Goal: Information Seeking & Learning: Learn about a topic

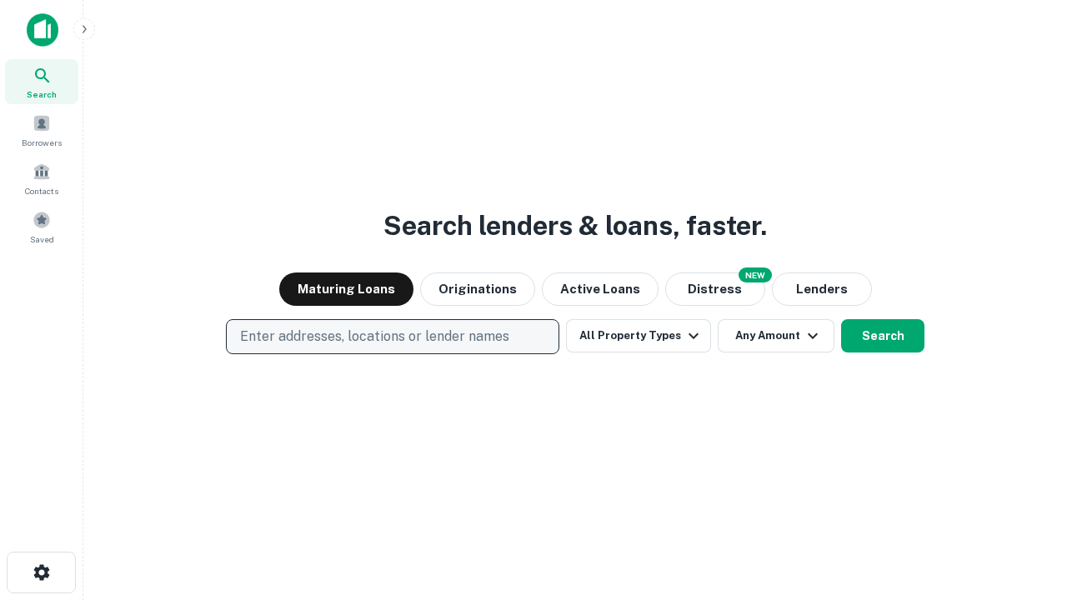
click at [392, 337] on p "Enter addresses, locations or lender names" at bounding box center [374, 337] width 269 height 20
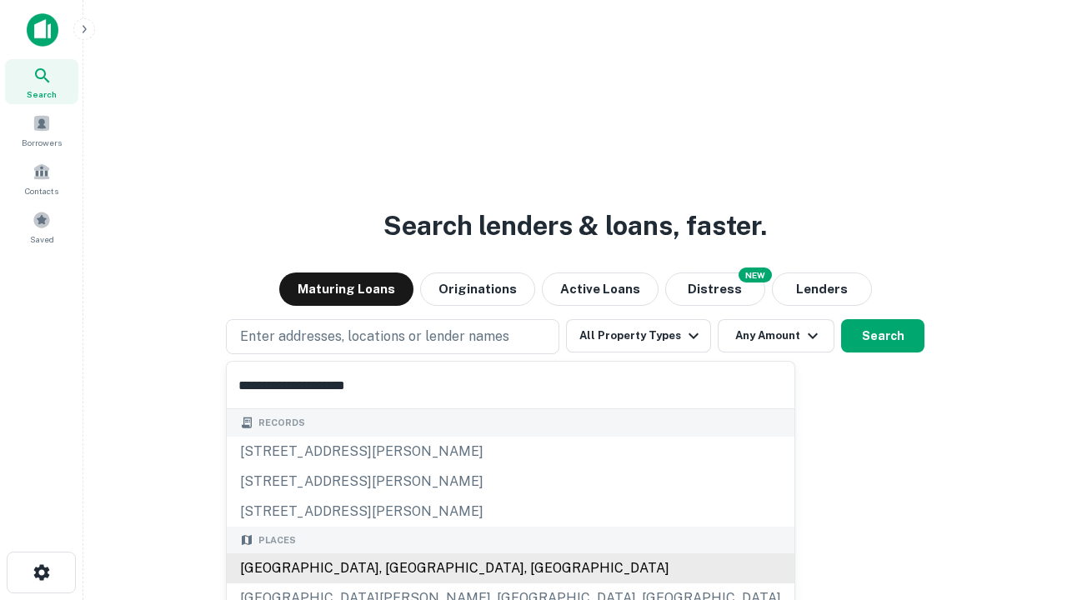
click at [398, 568] on div "Santa Monica, CA, USA" at bounding box center [511, 568] width 568 height 30
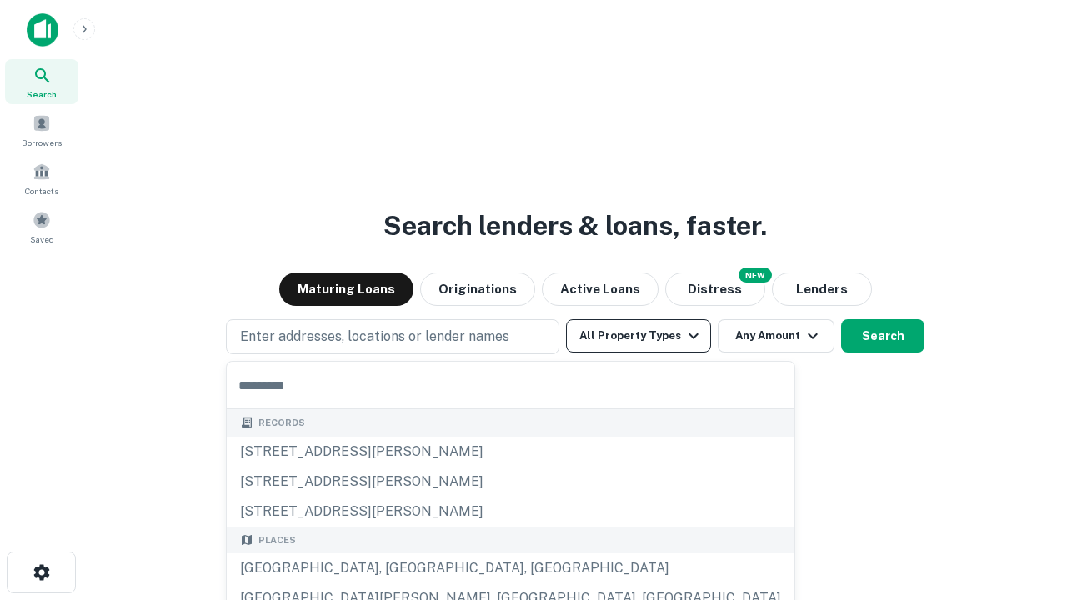
click at [639, 336] on button "All Property Types" at bounding box center [638, 335] width 145 height 33
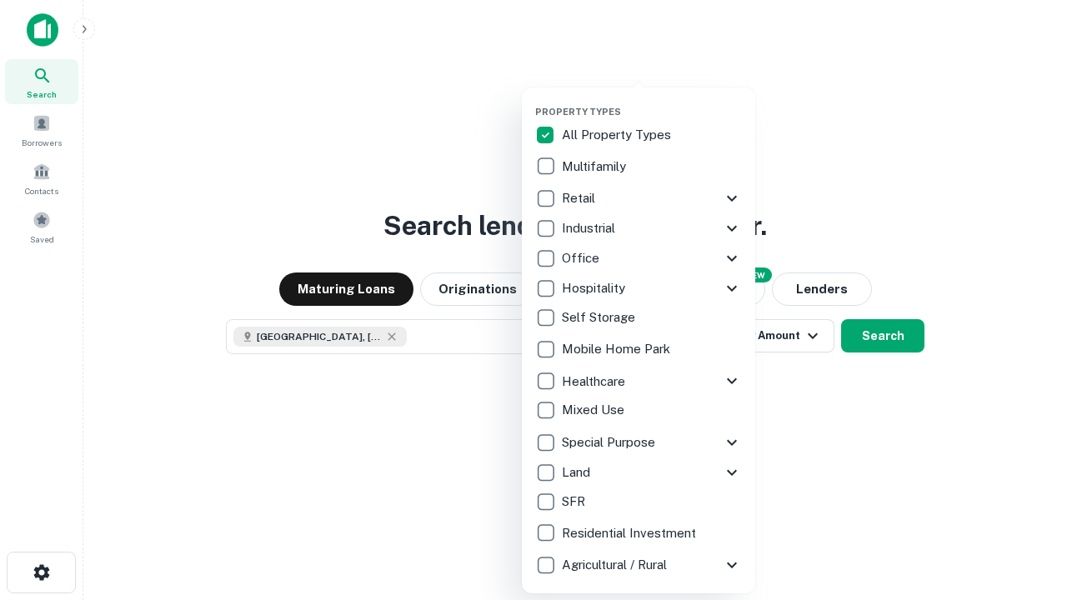
click at [652, 101] on button "button" at bounding box center [651, 101] width 233 height 1
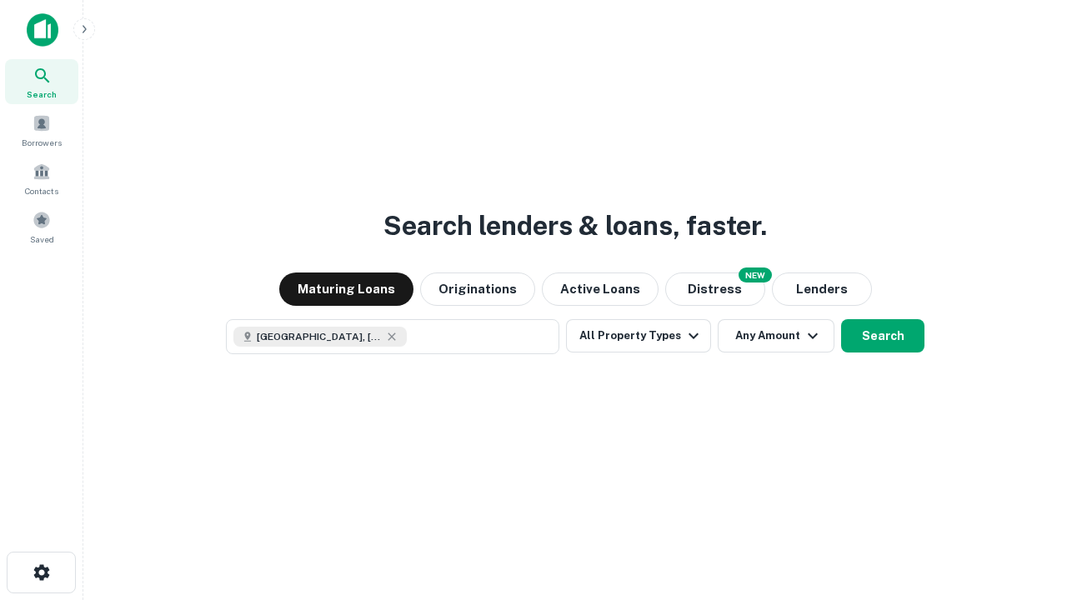
scroll to position [27, 0]
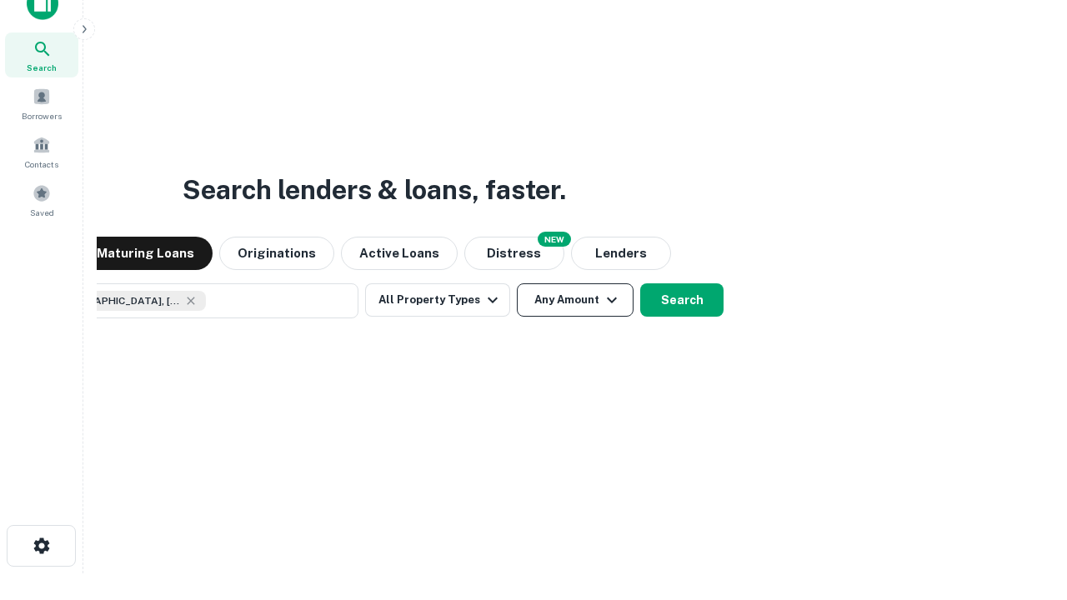
click at [517, 283] on button "Any Amount" at bounding box center [575, 299] width 117 height 33
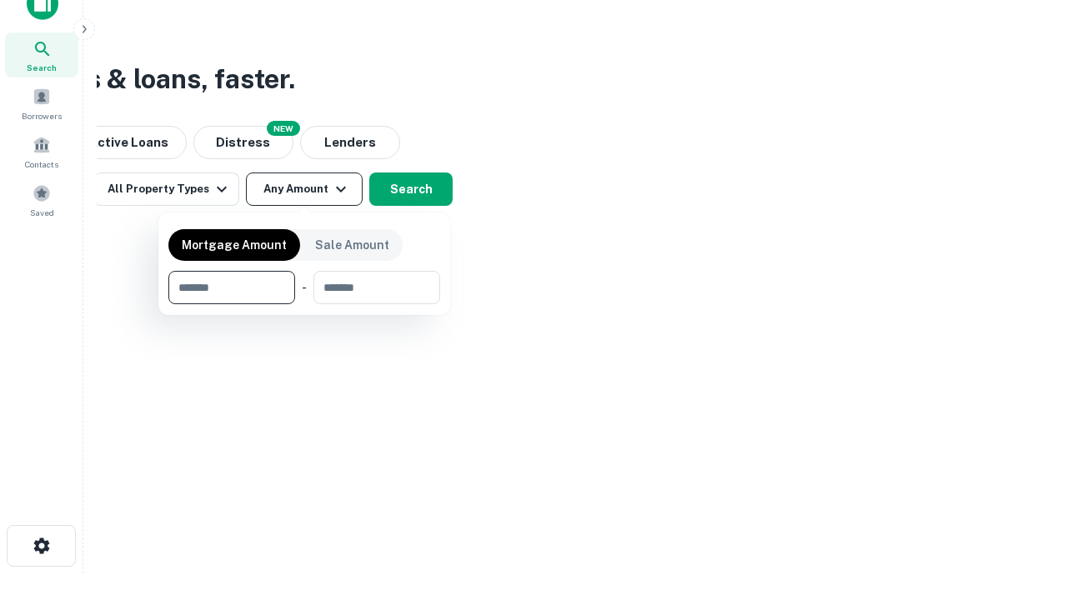
type input "*******"
click at [304, 304] on button "button" at bounding box center [304, 304] width 272 height 1
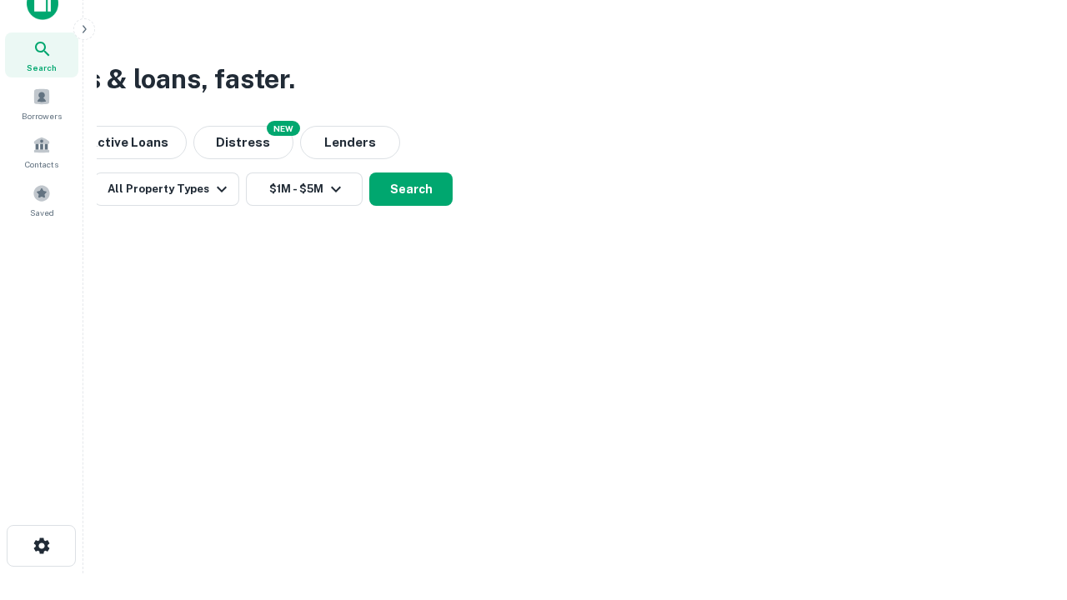
scroll to position [9, 308]
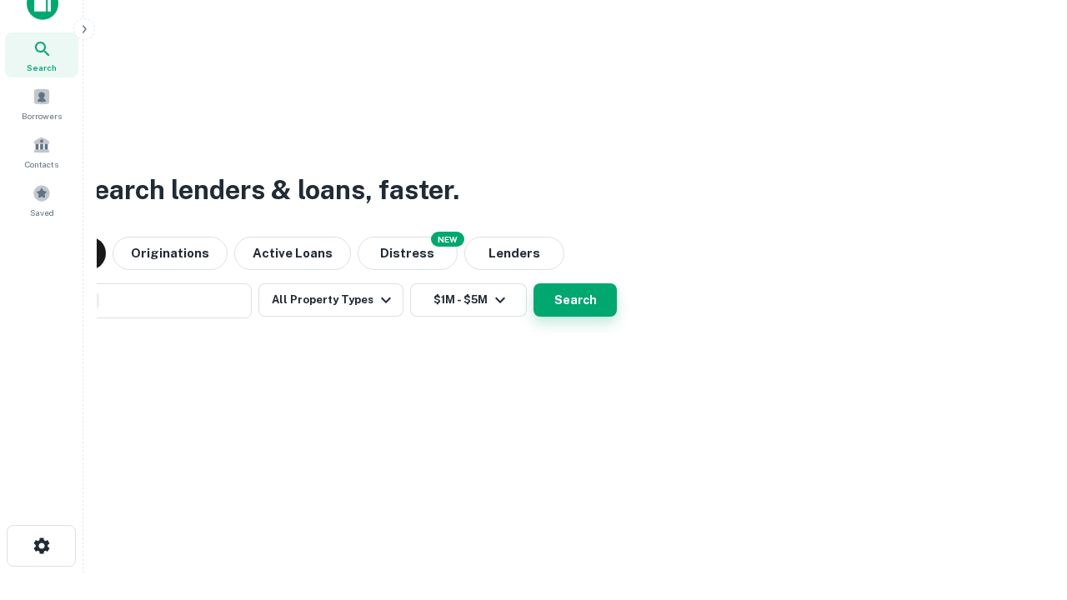
click at [533, 283] on button "Search" at bounding box center [574, 299] width 83 height 33
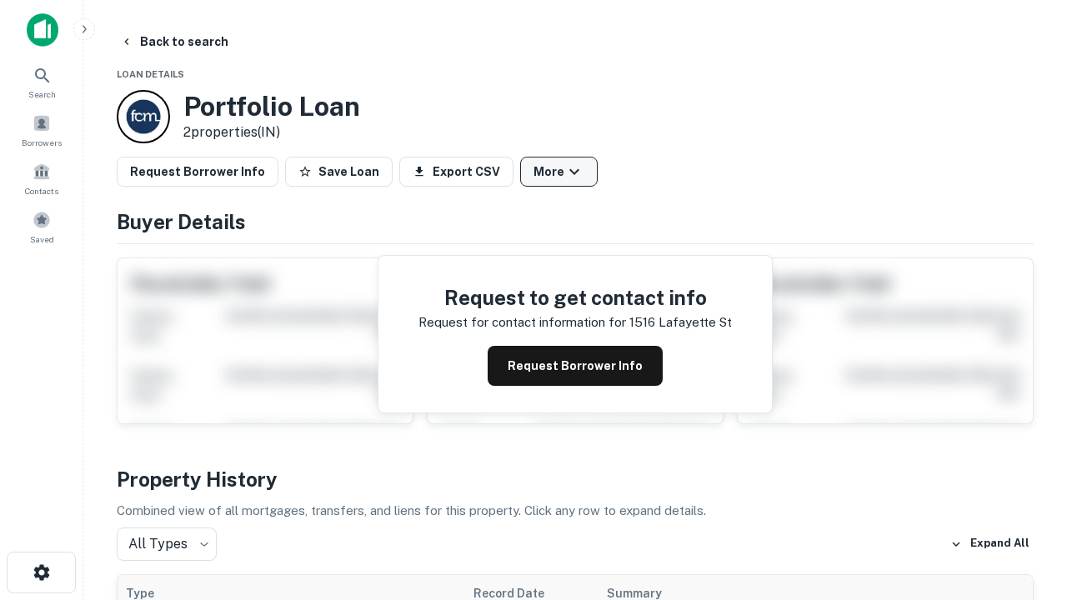
click at [558, 172] on button "More" at bounding box center [559, 172] width 78 height 30
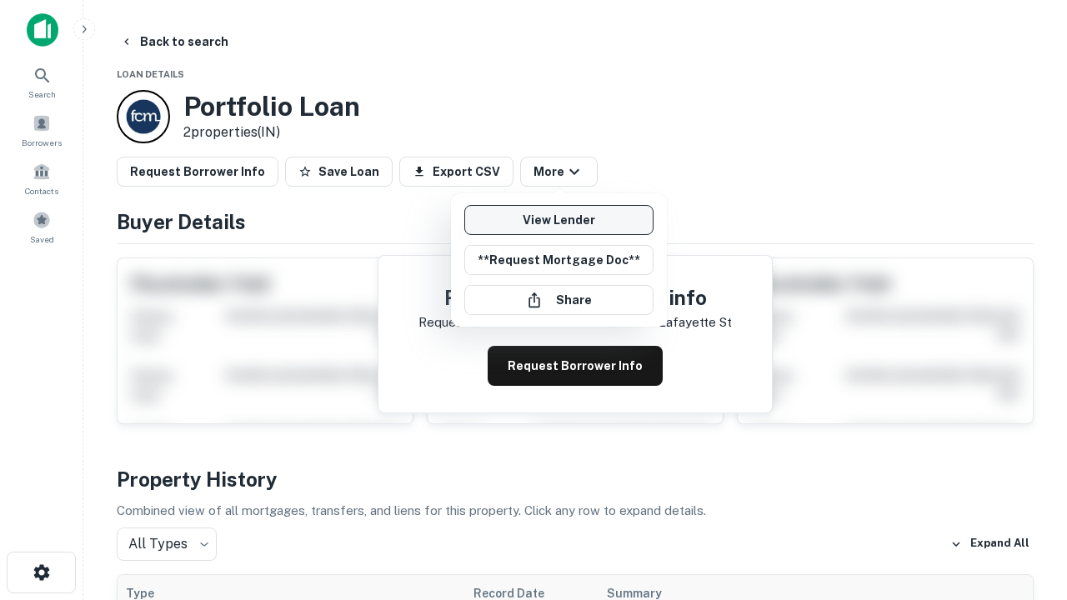
click at [558, 220] on link "View Lender" at bounding box center [558, 220] width 189 height 30
